Goal: Information Seeking & Learning: Understand process/instructions

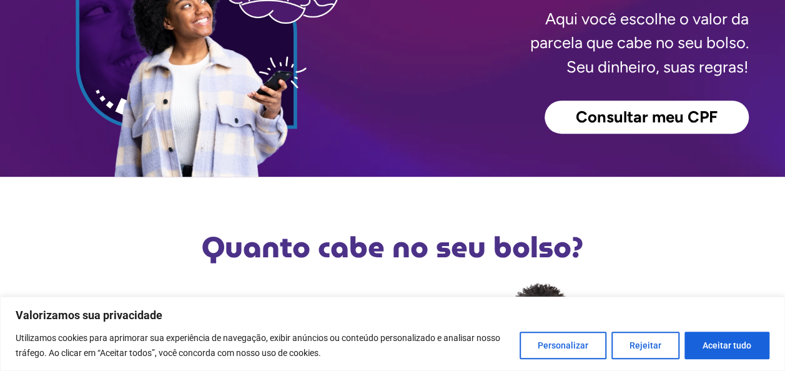
scroll to position [312, 0]
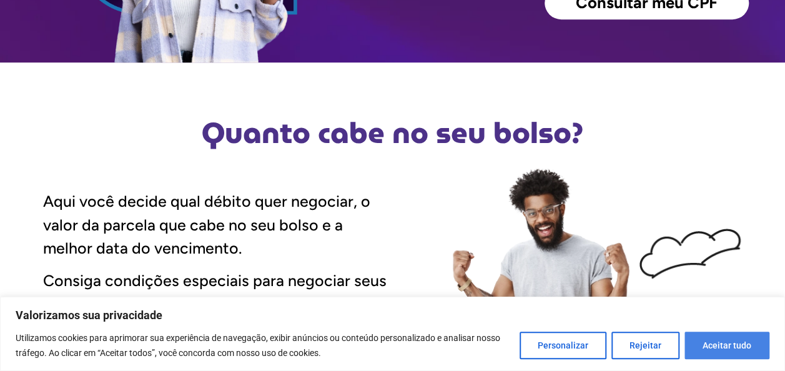
click at [722, 352] on button "Aceitar tudo" at bounding box center [727, 345] width 85 height 27
checkbox input "true"
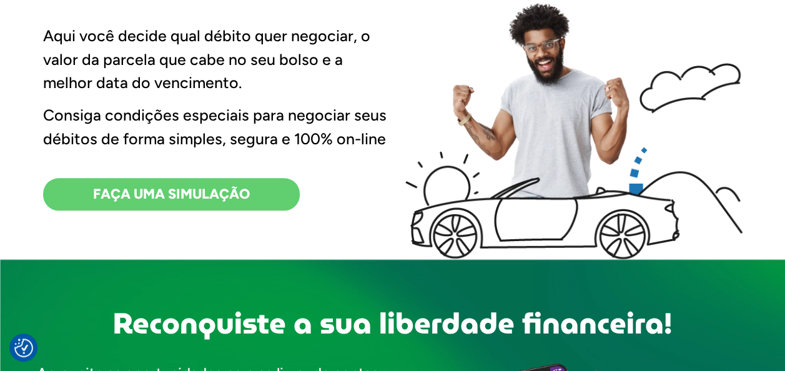
scroll to position [500, 0]
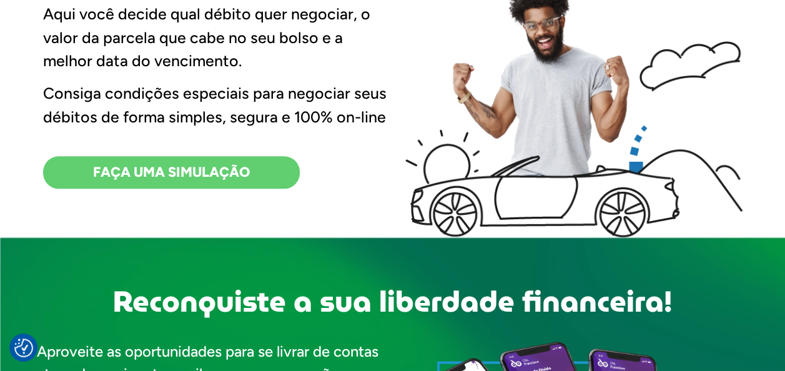
click at [119, 176] on span "FAÇA UMA SIMULAÇÃO" at bounding box center [171, 173] width 157 height 14
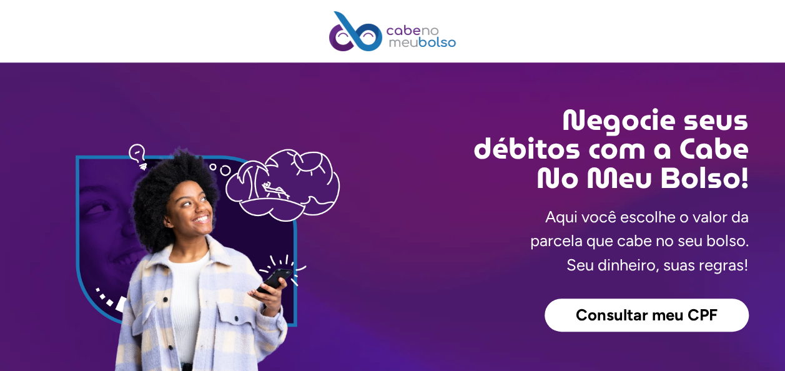
click at [587, 321] on span "Consultar meu CPF" at bounding box center [647, 315] width 142 height 16
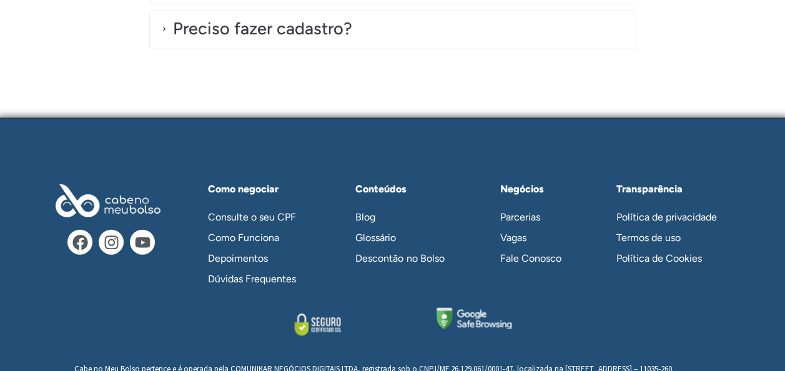
scroll to position [3749, 0]
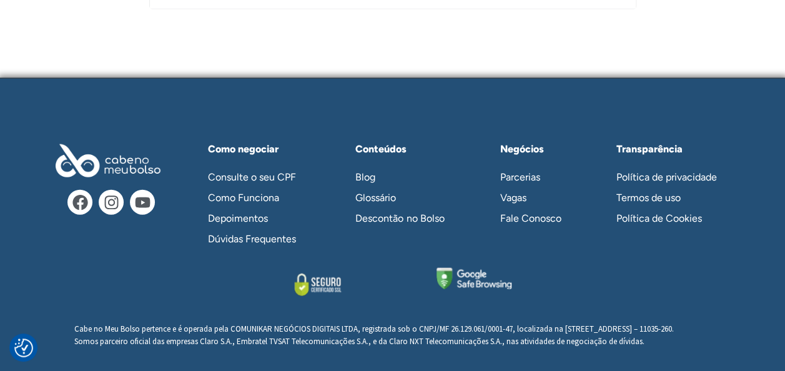
click at [272, 179] on link "Consulte o seu CPF" at bounding box center [259, 177] width 126 height 21
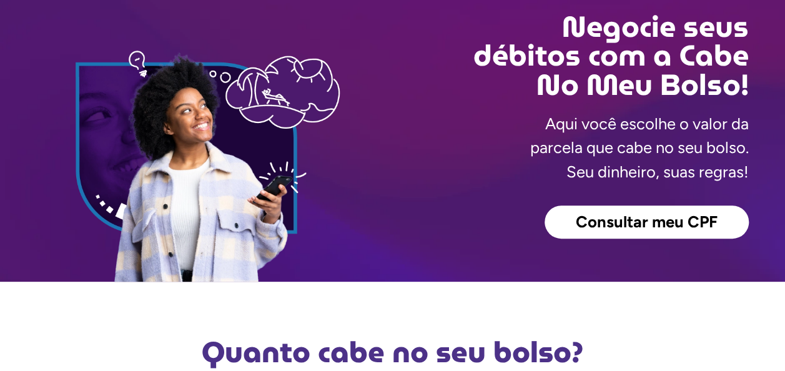
scroll to position [250, 0]
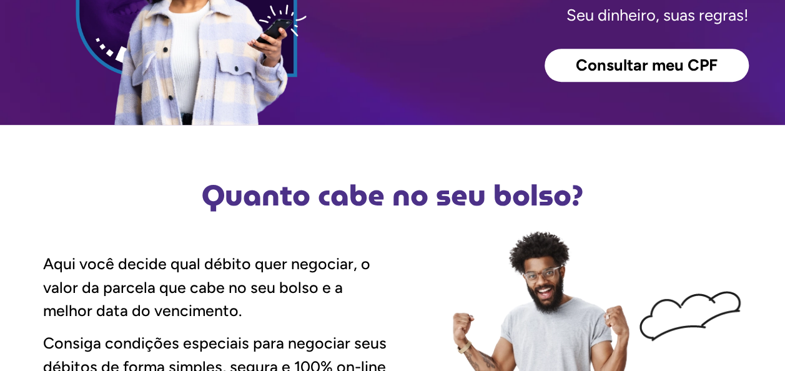
click at [614, 74] on span "Consultar meu CPF" at bounding box center [647, 65] width 142 height 16
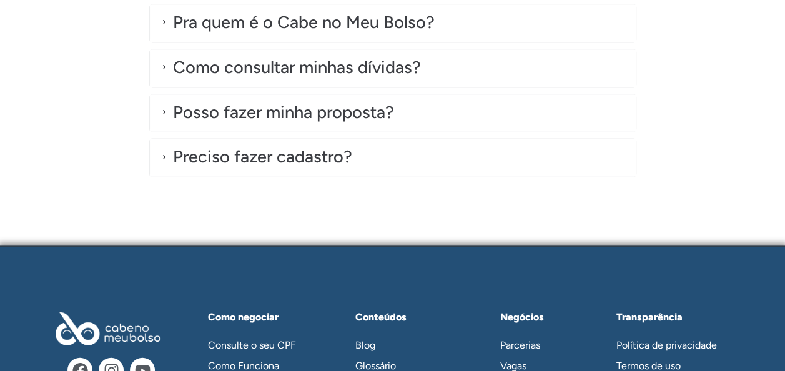
scroll to position [3562, 0]
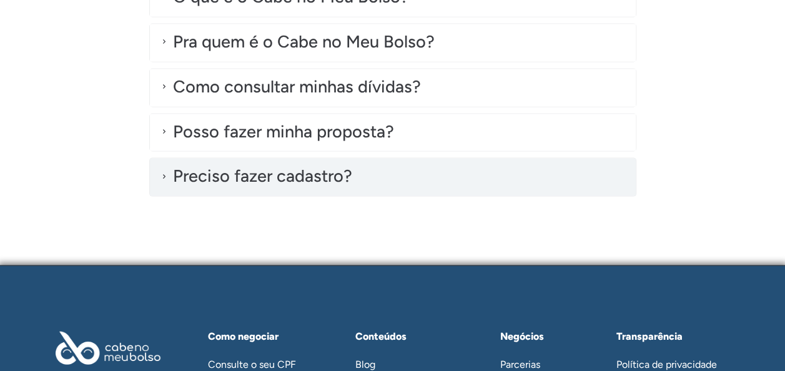
click at [328, 167] on div "Preciso fazer cadastro?" at bounding box center [262, 177] width 179 height 26
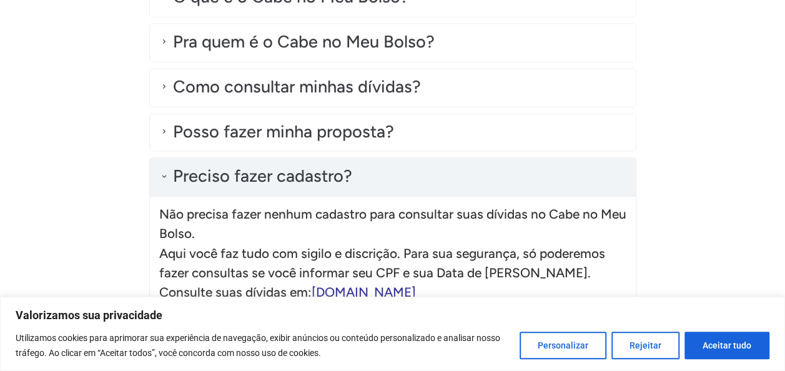
click at [389, 290] on link "[DOMAIN_NAME]" at bounding box center [364, 292] width 104 height 16
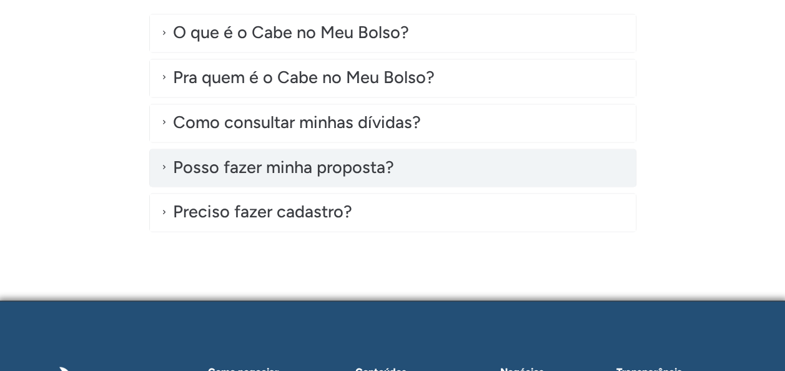
scroll to position [3499, 0]
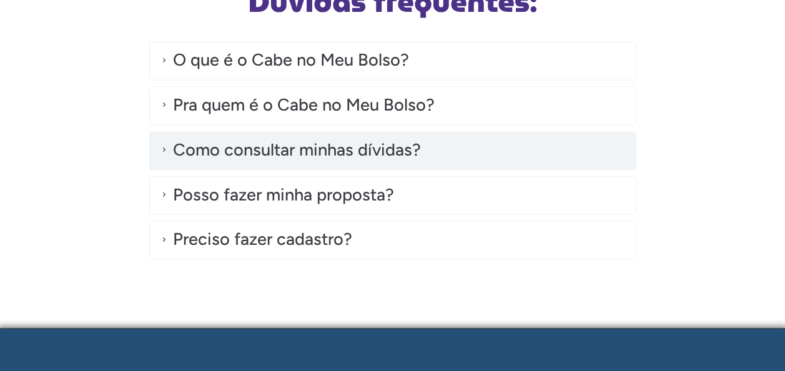
click at [272, 151] on div "Como consultar minhas dívidas?" at bounding box center [297, 150] width 248 height 26
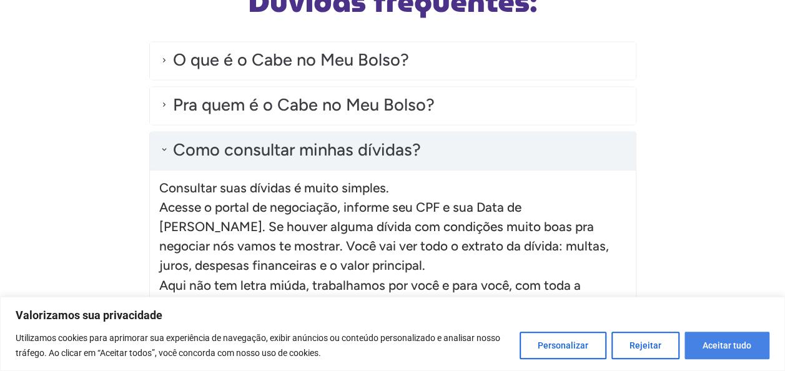
click at [707, 346] on button "Aceitar tudo" at bounding box center [727, 345] width 85 height 27
checkbox input "true"
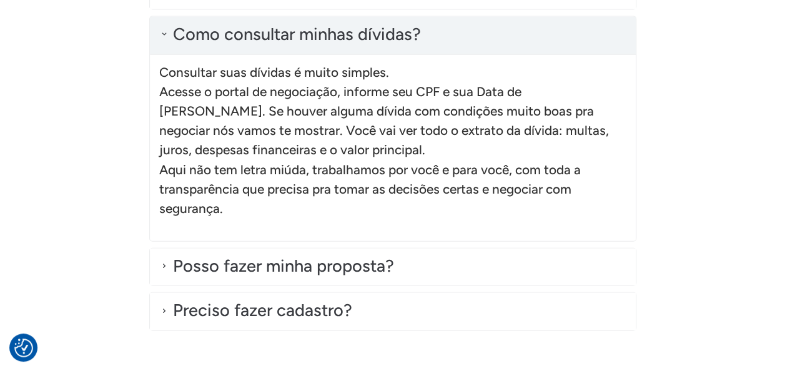
scroll to position [3624, 0]
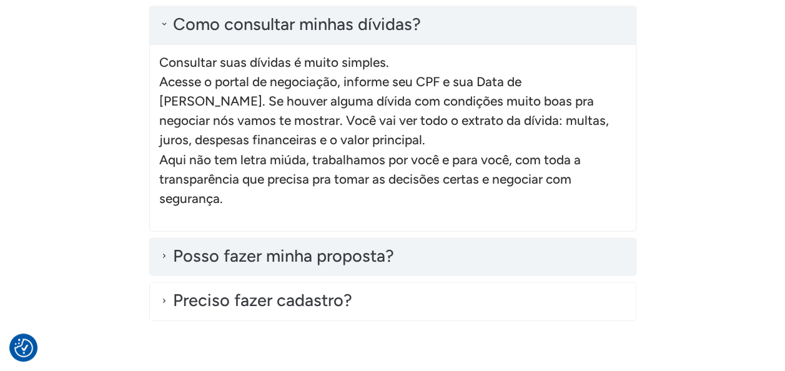
click at [296, 266] on div "Posso fazer minha proposta?" at bounding box center [283, 257] width 221 height 26
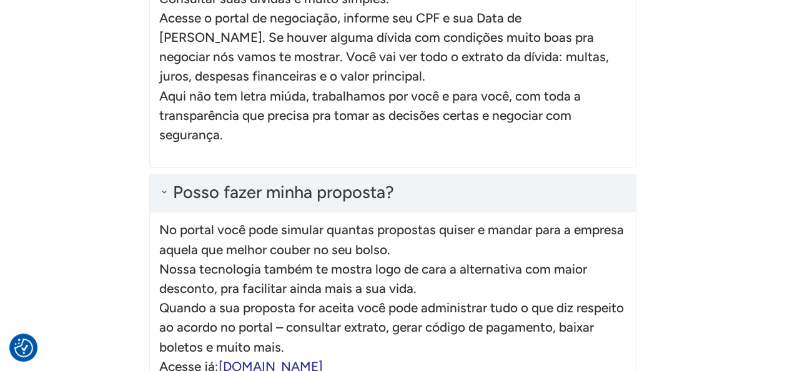
scroll to position [3749, 0]
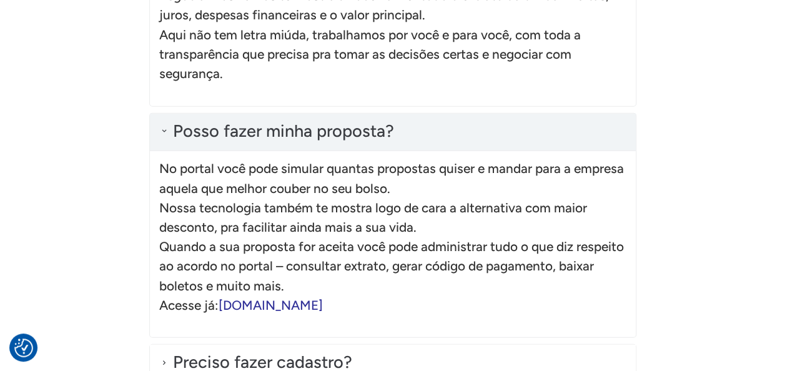
drag, startPoint x: 218, startPoint y: 303, endPoint x: 411, endPoint y: 305, distance: 193.1
click at [411, 305] on p "No portal você pode simular quantas propostas quiser e mandar para a empresa aq…" at bounding box center [392, 237] width 467 height 156
copy p "[DOMAIN_NAME]"
